Goal: Transaction & Acquisition: Purchase product/service

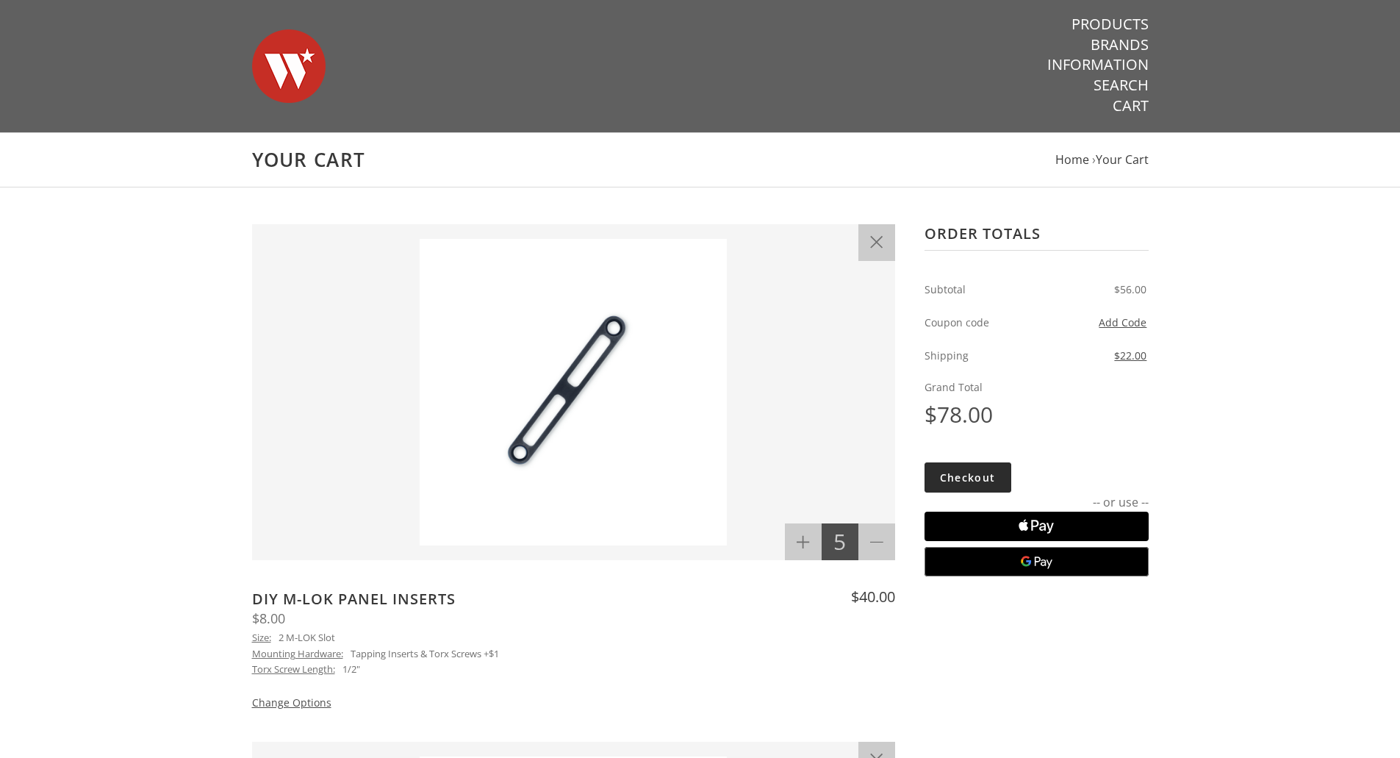
click at [980, 478] on link "Checkout" at bounding box center [967, 477] width 87 height 30
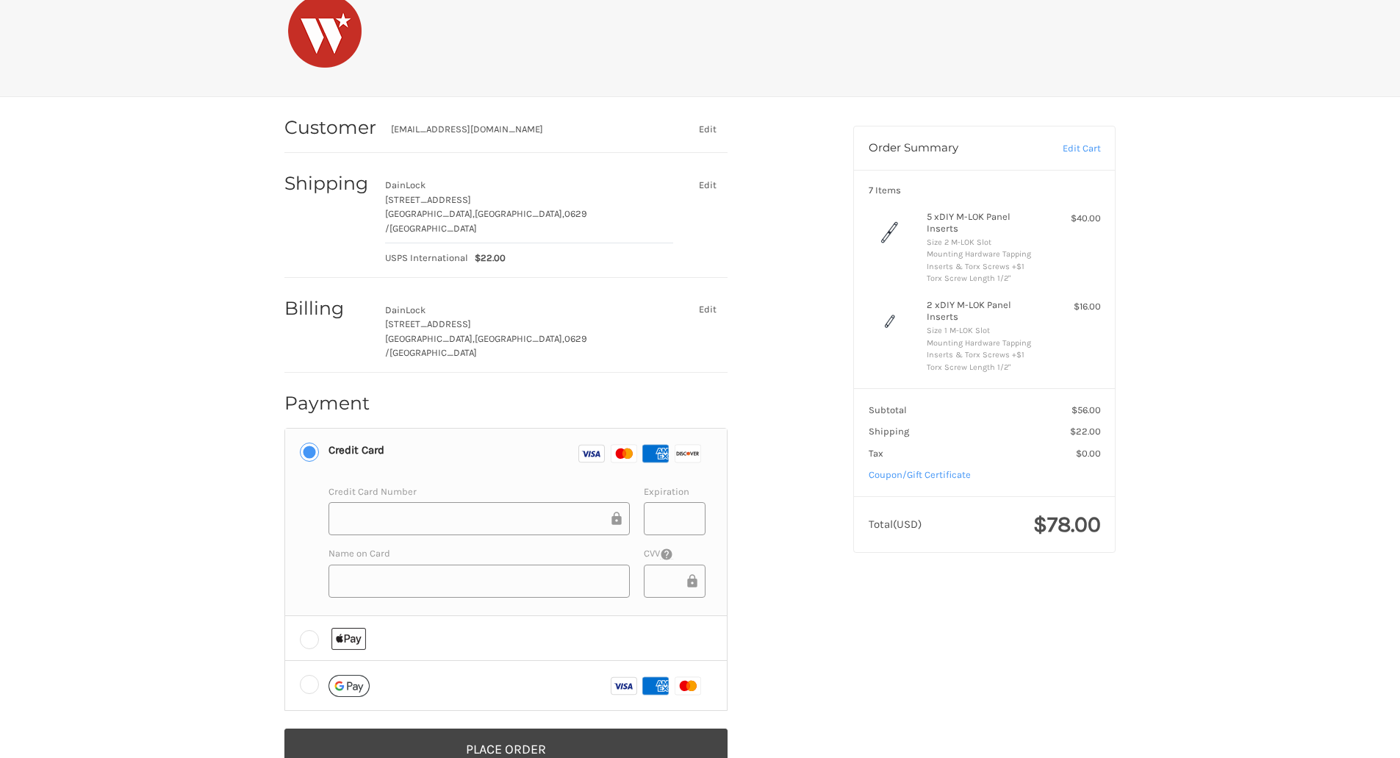
scroll to position [49, 0]
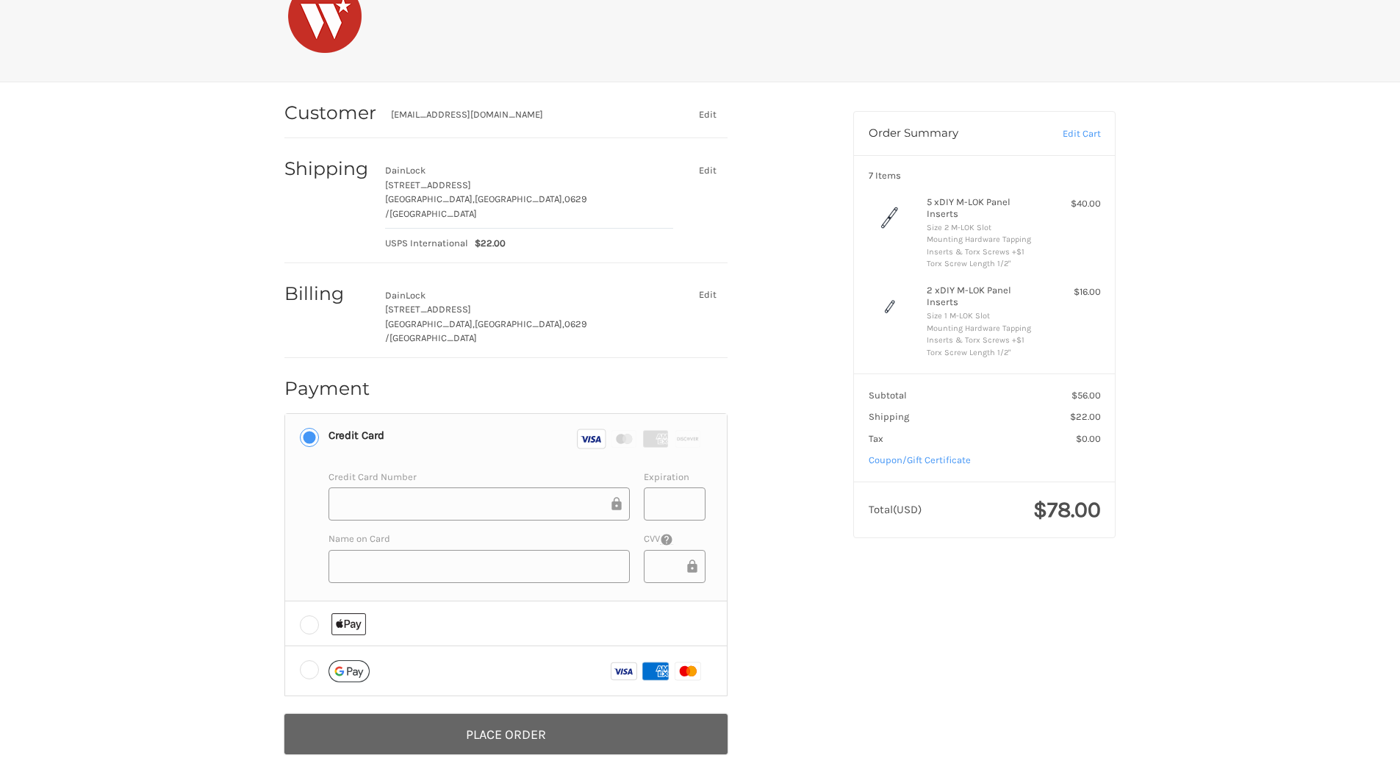
click at [541, 714] on button "Place Order" at bounding box center [505, 734] width 443 height 40
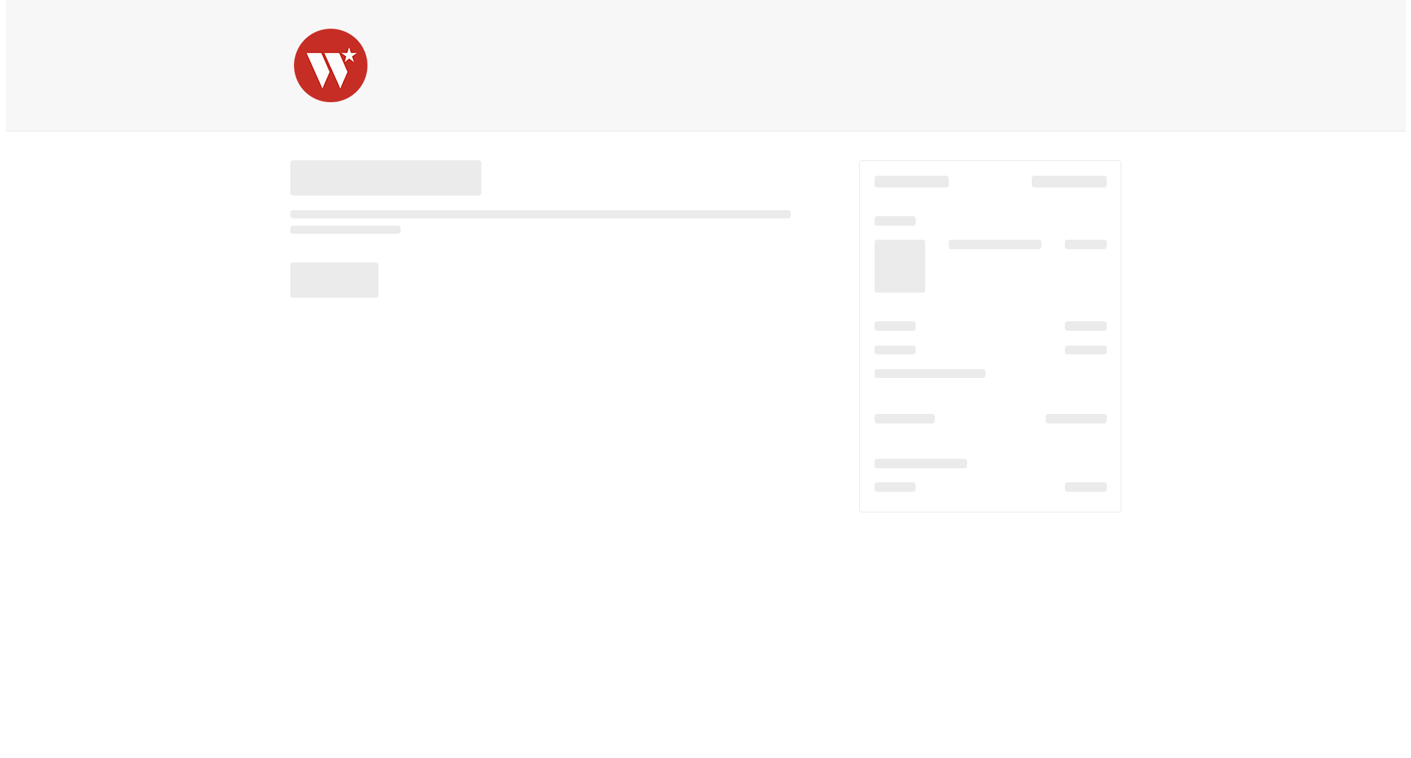
scroll to position [0, 0]
